Goal: Transaction & Acquisition: Download file/media

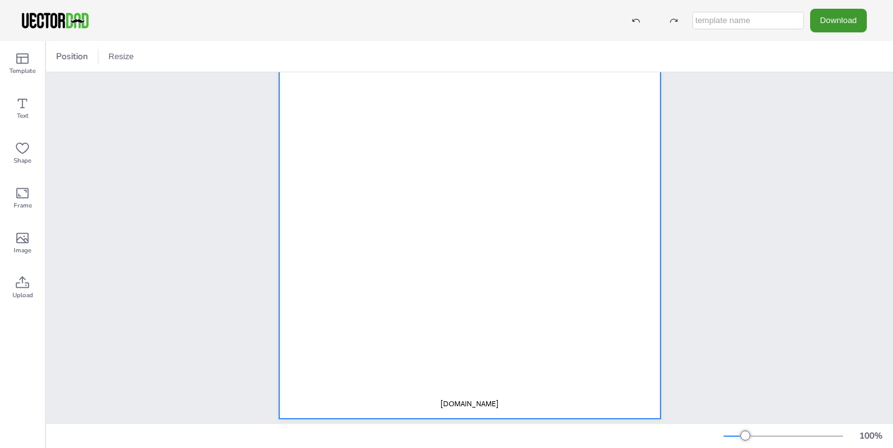
scroll to position [179, 0]
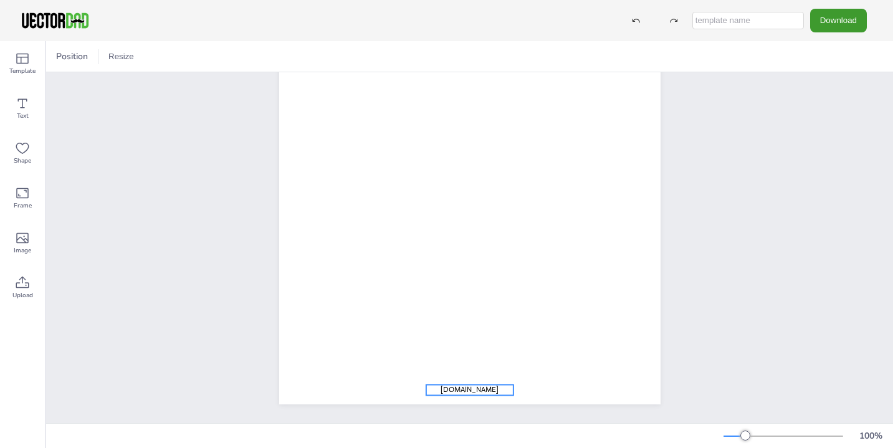
click at [479, 389] on span "[DOMAIN_NAME]" at bounding box center [470, 390] width 58 height 10
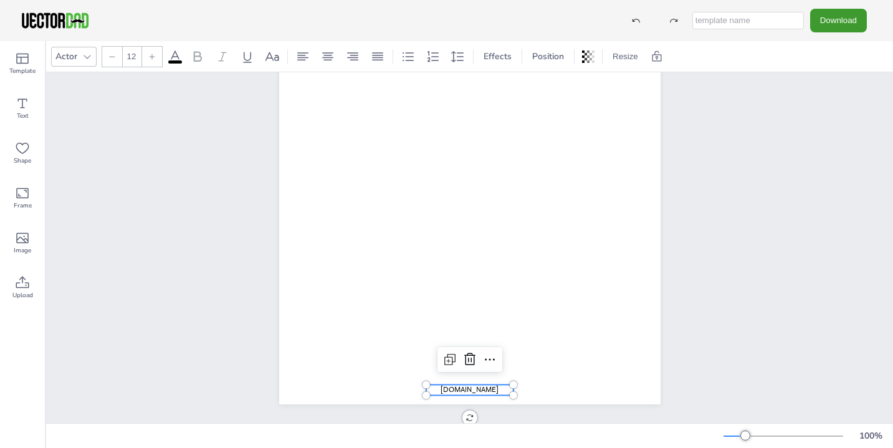
click at [479, 389] on span "[DOMAIN_NAME]" at bounding box center [470, 390] width 58 height 10
click at [473, 365] on icon at bounding box center [469, 359] width 11 height 12
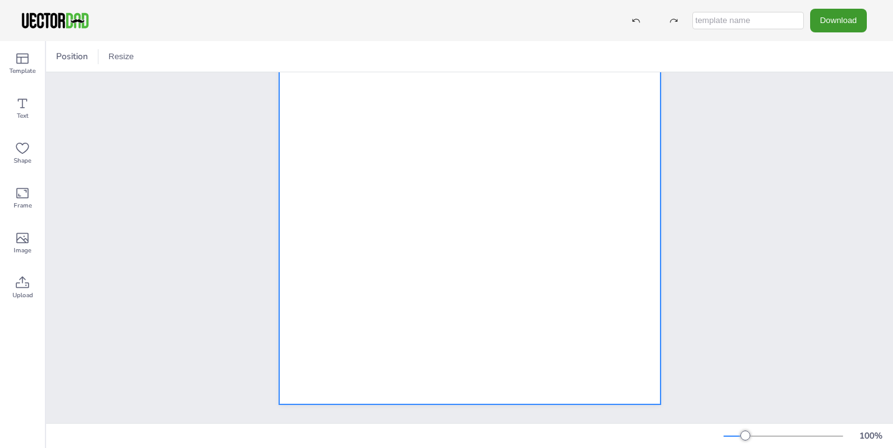
click at [631, 257] on div at bounding box center [469, 158] width 381 height 493
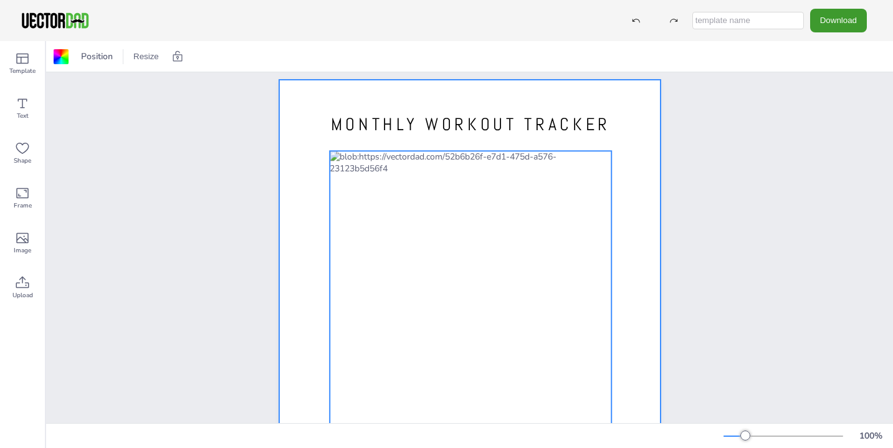
scroll to position [0, 0]
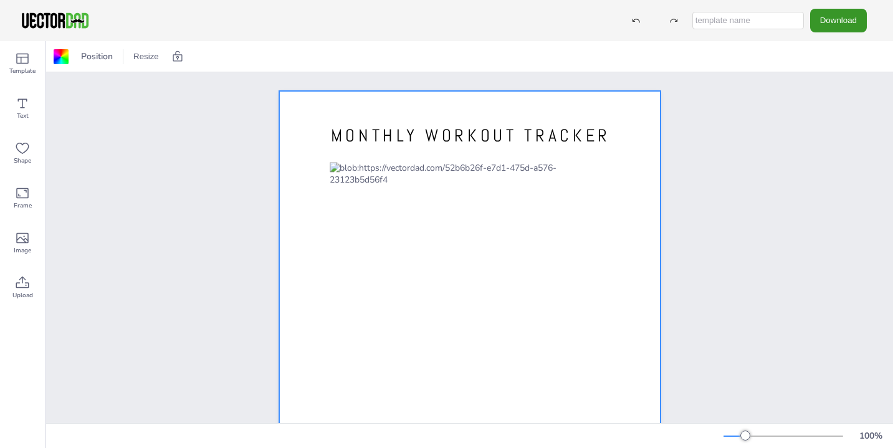
click at [850, 21] on button "Download" at bounding box center [838, 20] width 57 height 23
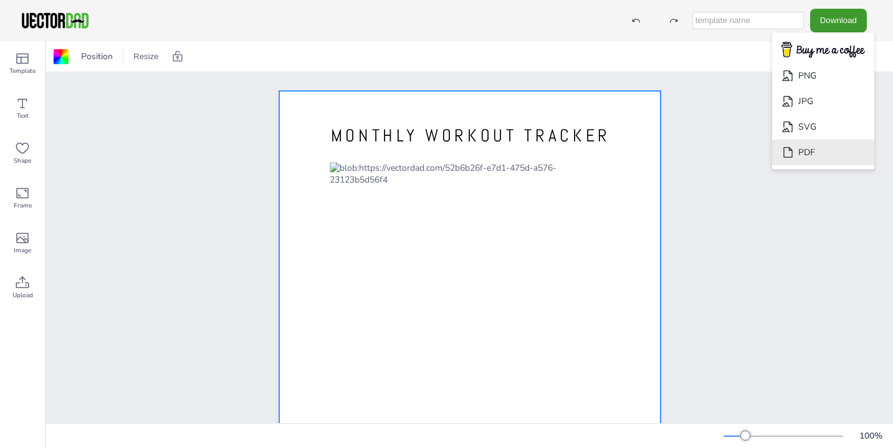
click at [816, 153] on li "PDF" at bounding box center [823, 153] width 102 height 26
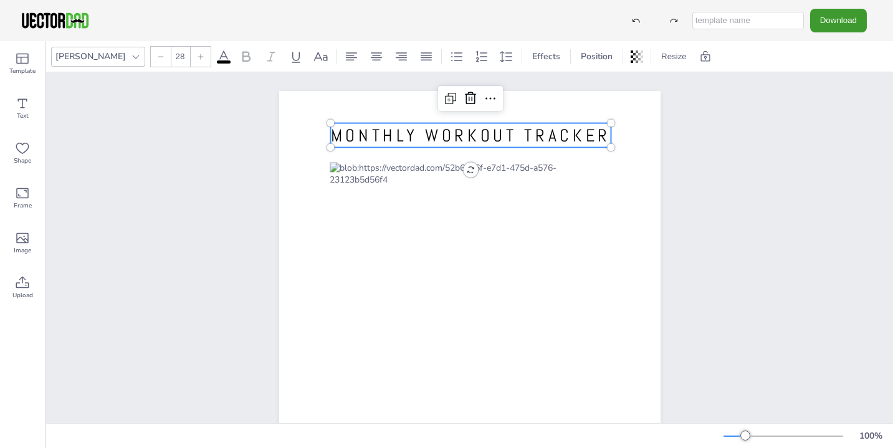
click at [422, 133] on span "MONTHLY WORKOUT TRACKER" at bounding box center [471, 136] width 280 height 22
click at [426, 132] on span "MONTHLY WORKOUT TRACKER" at bounding box center [471, 136] width 280 height 22
click at [407, 135] on span "MONTHLY WORKOUT TRACKER" at bounding box center [471, 136] width 280 height 22
click at [408, 135] on span "MONTHLY WORKOUT TRACKER" at bounding box center [471, 136] width 280 height 22
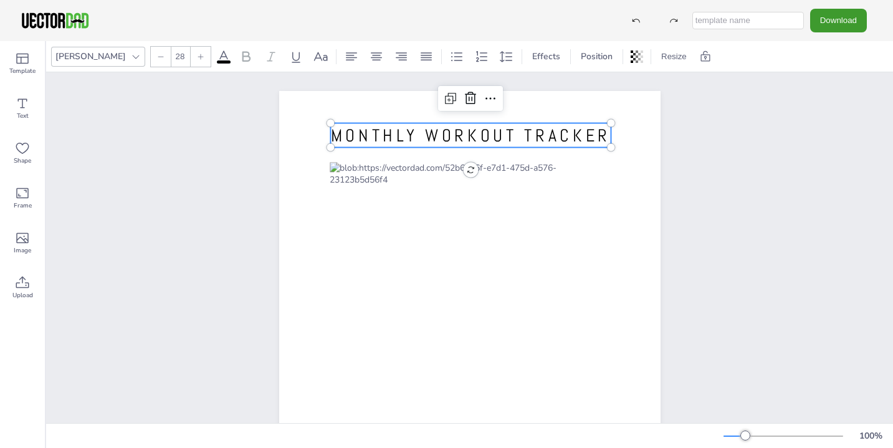
click at [409, 136] on span "MONTHLY WORKOUT TRACKER" at bounding box center [471, 136] width 280 height 22
click at [413, 134] on span "MONTHLY WORKOUT TRACKER" at bounding box center [471, 136] width 280 height 22
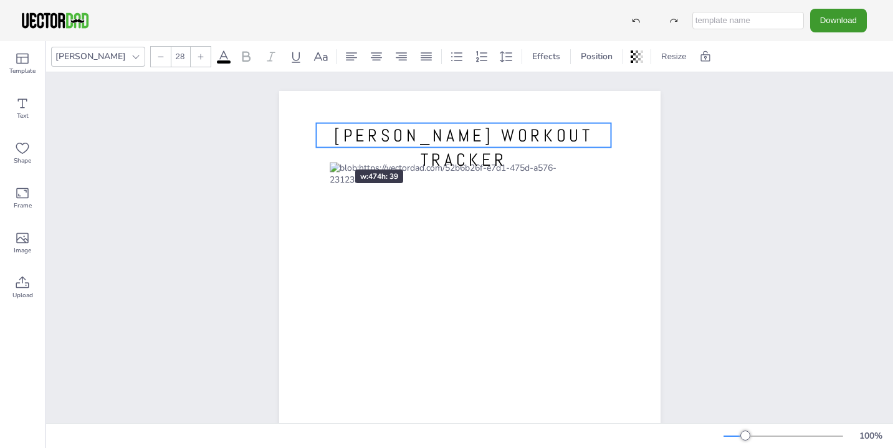
drag, startPoint x: 332, startPoint y: 146, endPoint x: 318, endPoint y: 147, distance: 14.4
click at [318, 147] on div "[PERSON_NAME] WORKOUT TRACKER [PERSON_NAME] WORKOUT TRACKER" at bounding box center [469, 337] width 381 height 493
click at [618, 133] on div at bounding box center [617, 135] width 10 height 24
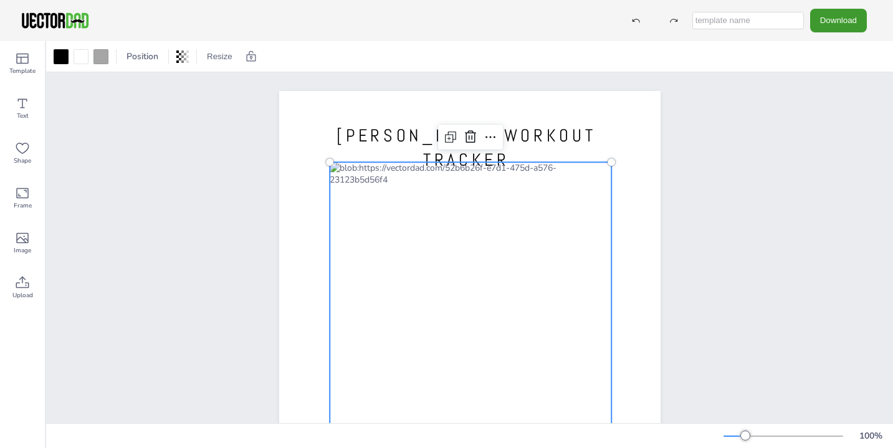
click at [345, 201] on div at bounding box center [471, 354] width 282 height 385
click at [345, 205] on div at bounding box center [471, 354] width 282 height 385
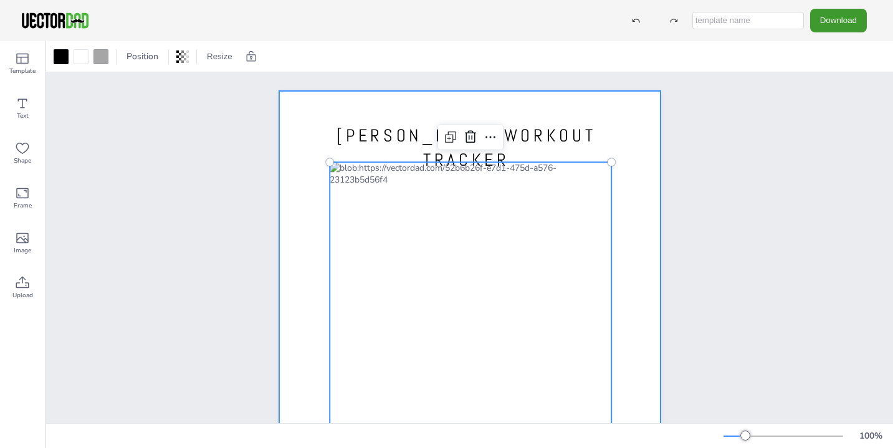
click at [637, 143] on div at bounding box center [469, 337] width 381 height 493
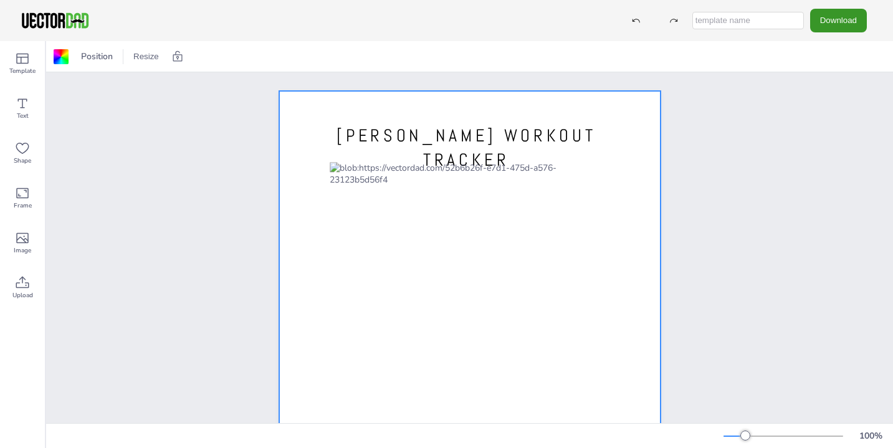
click at [847, 12] on button "Download" at bounding box center [838, 20] width 57 height 23
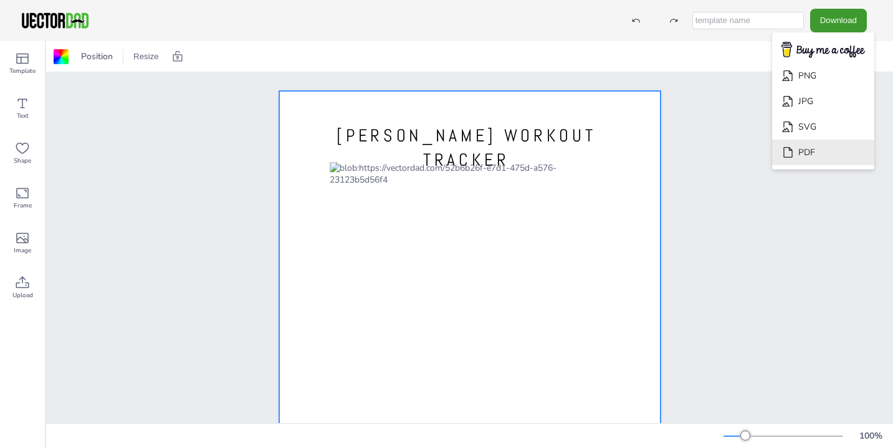
click at [825, 151] on li "PDF" at bounding box center [823, 153] width 102 height 26
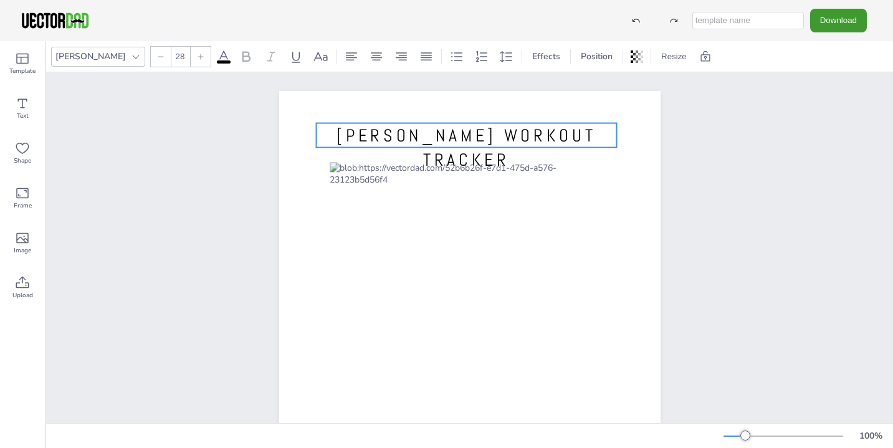
click at [547, 128] on span "[PERSON_NAME] WORKOUT TRACKER" at bounding box center [466, 148] width 259 height 46
click at [623, 134] on div at bounding box center [623, 135] width 10 height 24
click at [318, 134] on div at bounding box center [320, 135] width 10 height 24
click at [843, 17] on button "Download" at bounding box center [838, 20] width 57 height 23
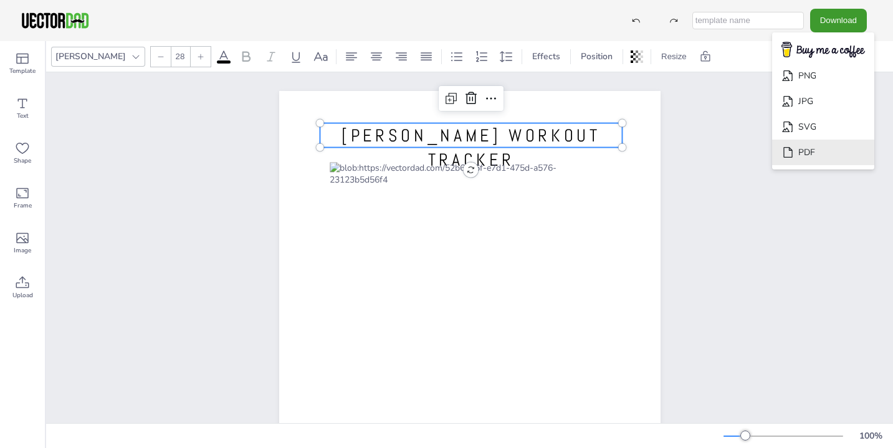
click at [816, 157] on li "PDF" at bounding box center [823, 153] width 102 height 26
